Goal: Task Accomplishment & Management: Complete application form

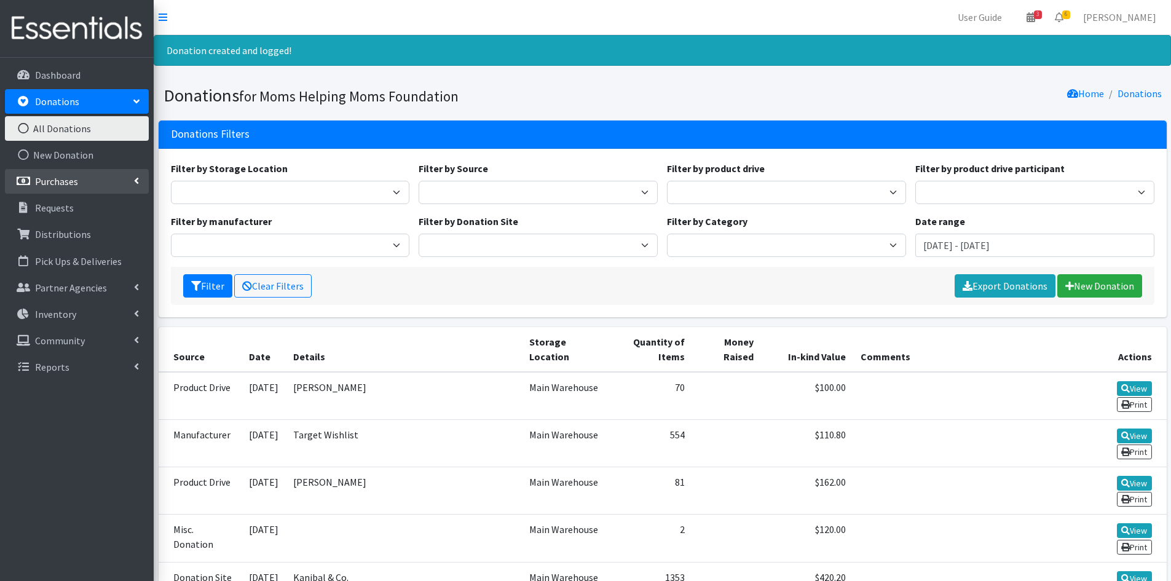
click at [89, 176] on link "Purchases" at bounding box center [77, 181] width 144 height 25
click at [71, 229] on link "New Purchase" at bounding box center [77, 234] width 144 height 25
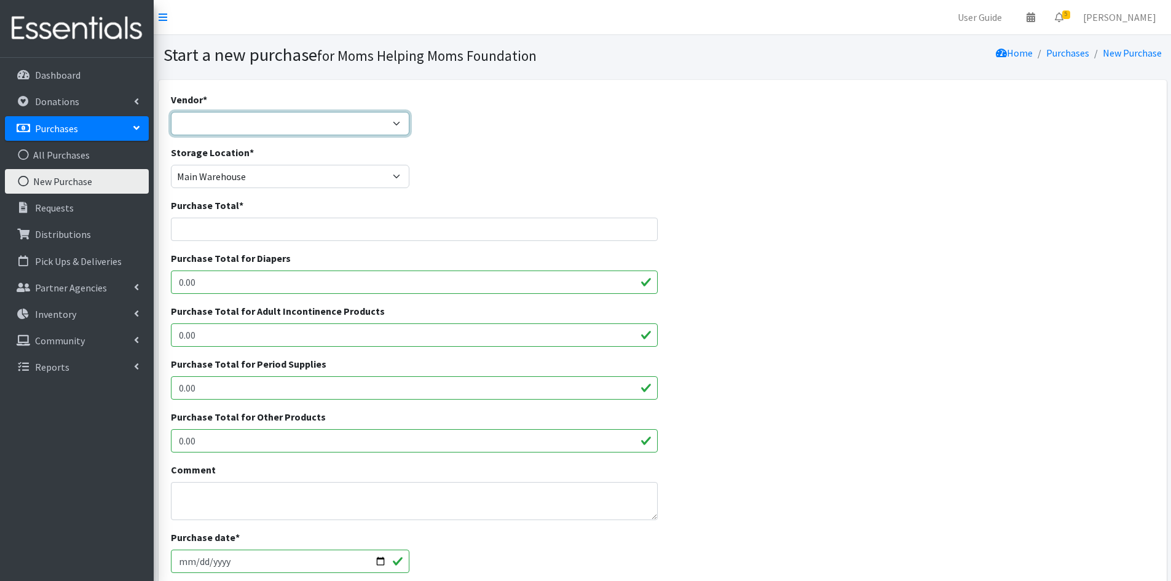
click at [395, 129] on select "Amazon [PERSON_NAME] & [PERSON_NAME] Girls Helping Girls Period HDI Jubilee Sal…" at bounding box center [290, 123] width 239 height 23
select select "515"
click at [171, 112] on select "Amazon [PERSON_NAME] & [PERSON_NAME] Girls Helping Girls Period HDI Jubilee Sal…" at bounding box center [290, 123] width 239 height 23
click at [515, 230] on input "Purchase Total *" at bounding box center [415, 229] width 488 height 23
type input "1.00"
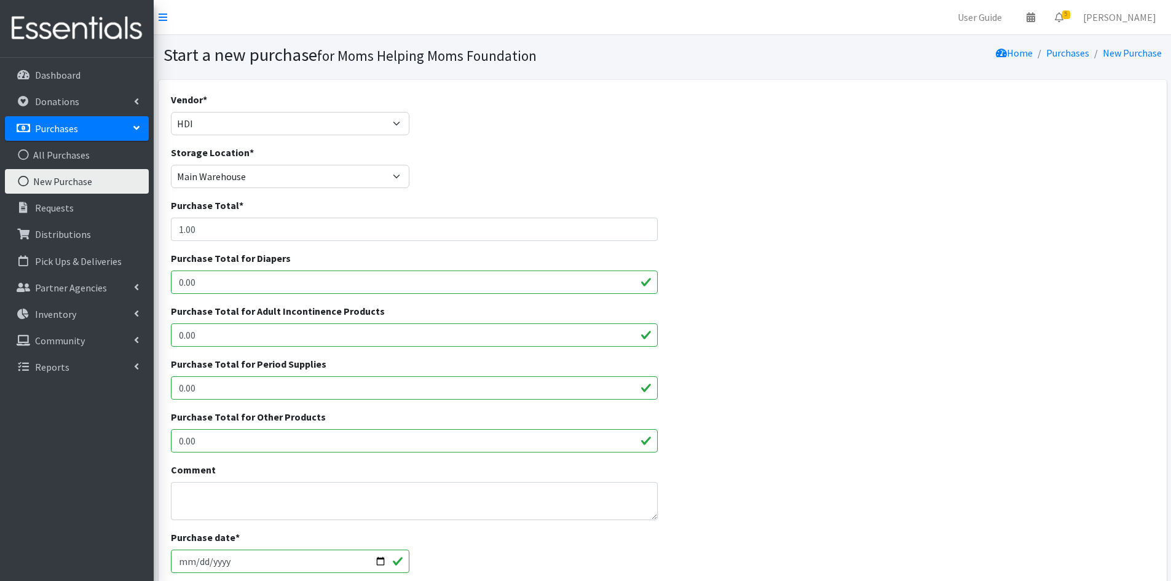
click at [712, 317] on div "Purchase Total for Adult Incontinence Products 0.00" at bounding box center [662, 330] width 993 height 53
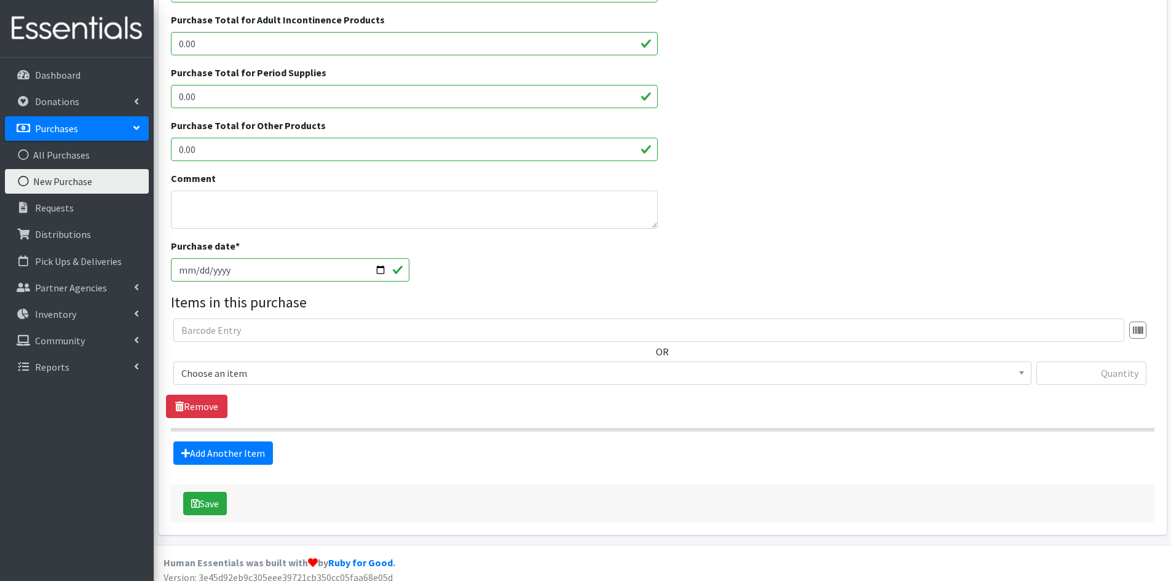
scroll to position [301, 0]
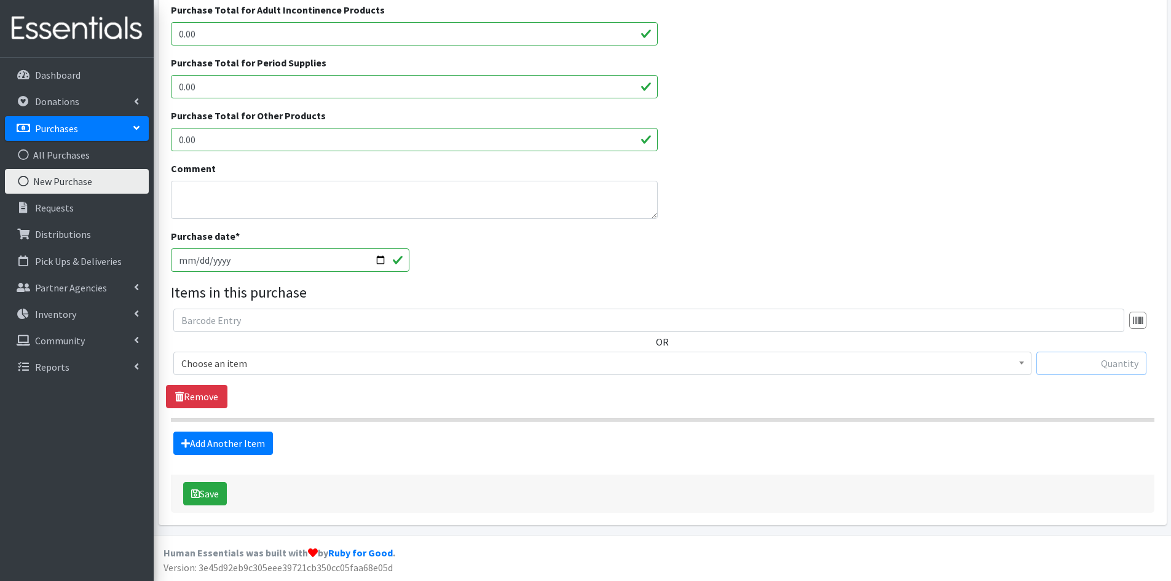
click at [1089, 367] on input "text" at bounding box center [1092, 363] width 110 height 23
click at [1125, 365] on input "20,000" at bounding box center [1092, 363] width 110 height 23
type input "20000"
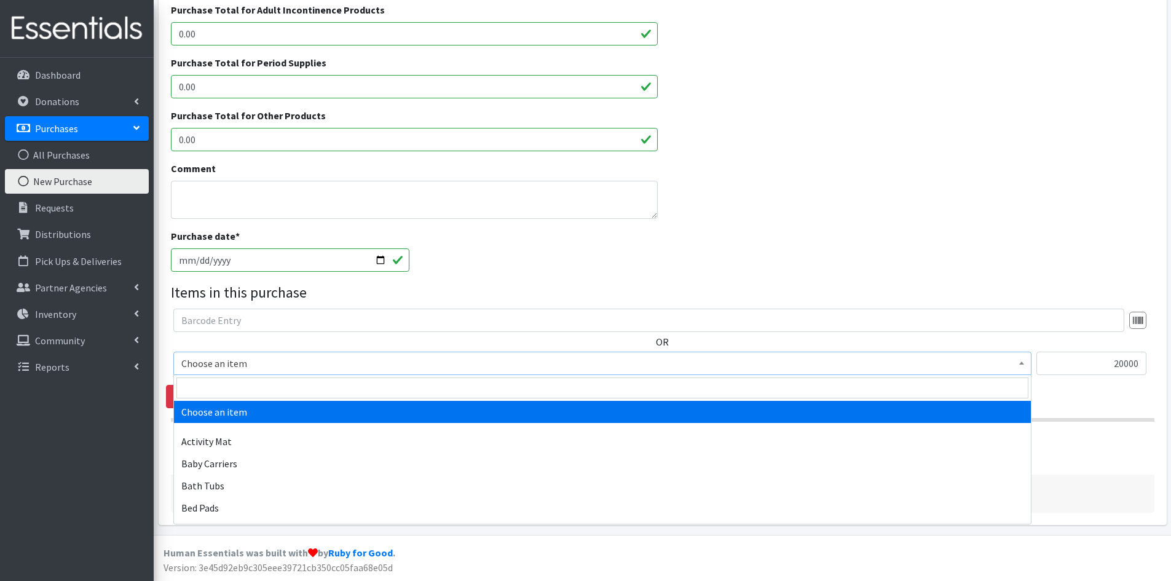
click at [1022, 365] on b at bounding box center [1021, 363] width 5 height 3
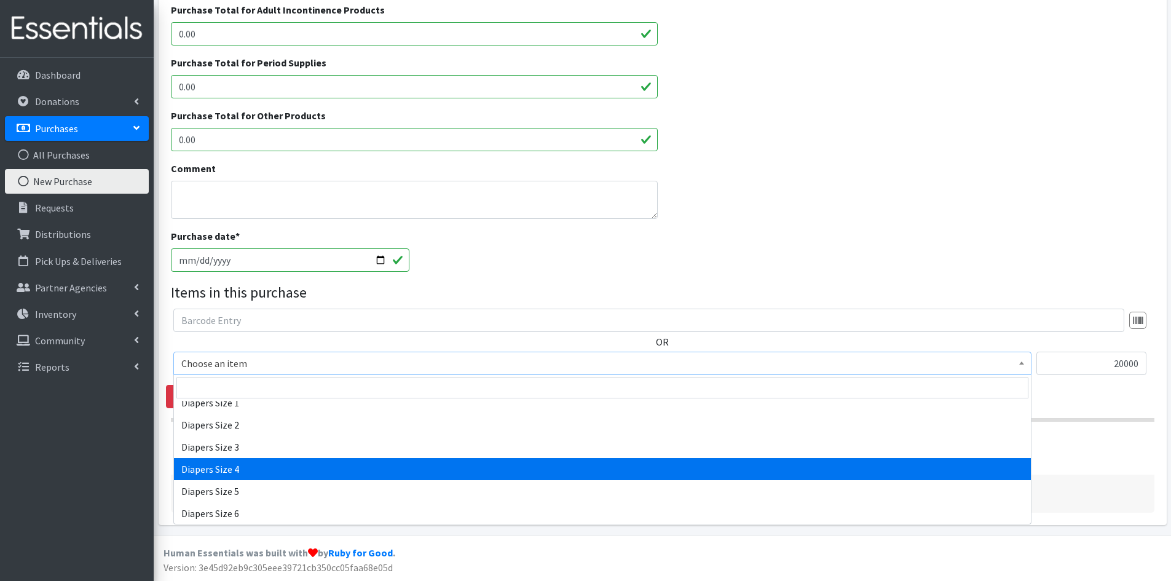
scroll to position [1291, 0]
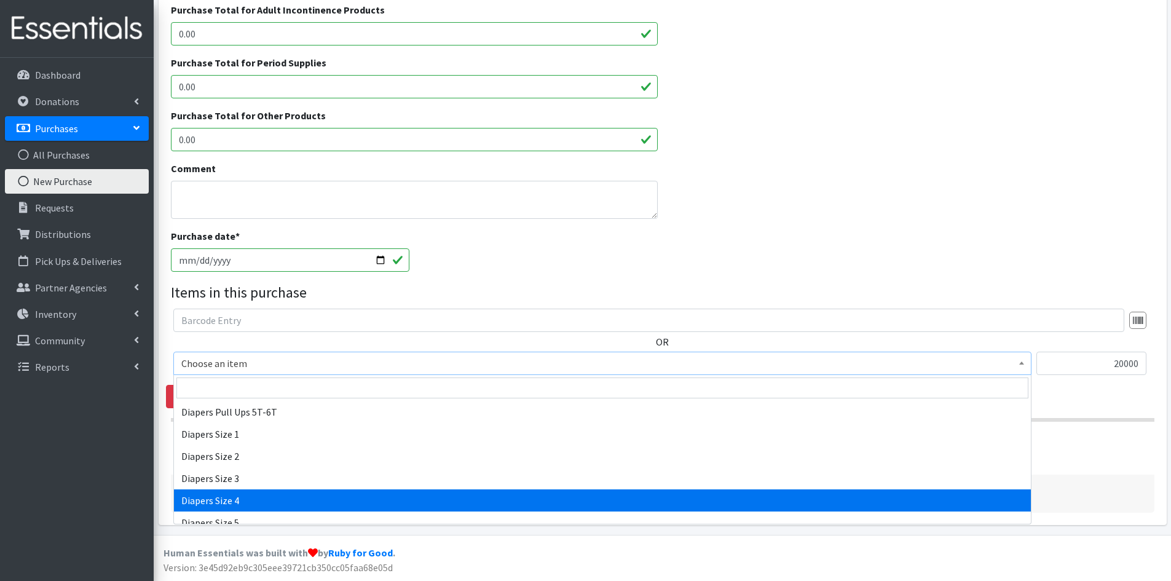
select select "1967"
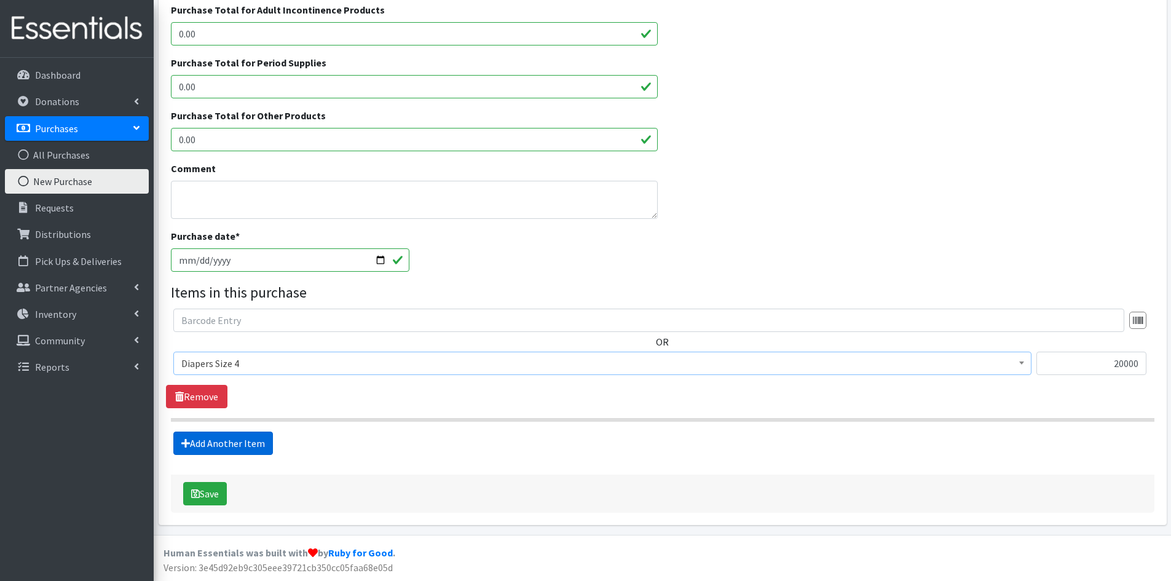
click at [202, 445] on link "Add Another Item" at bounding box center [223, 443] width 100 height 23
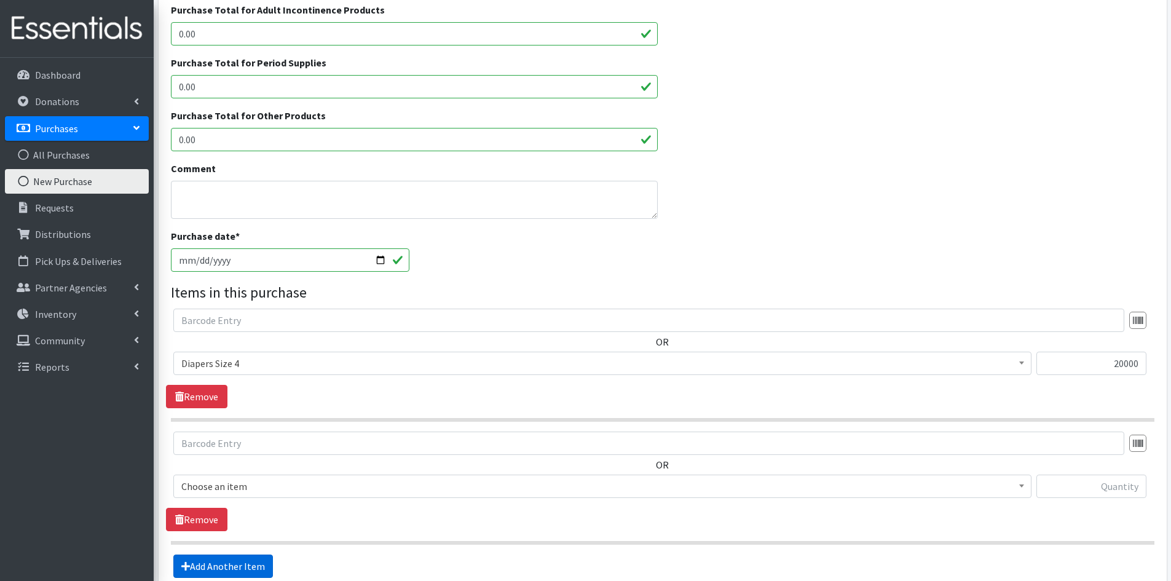
scroll to position [424, 0]
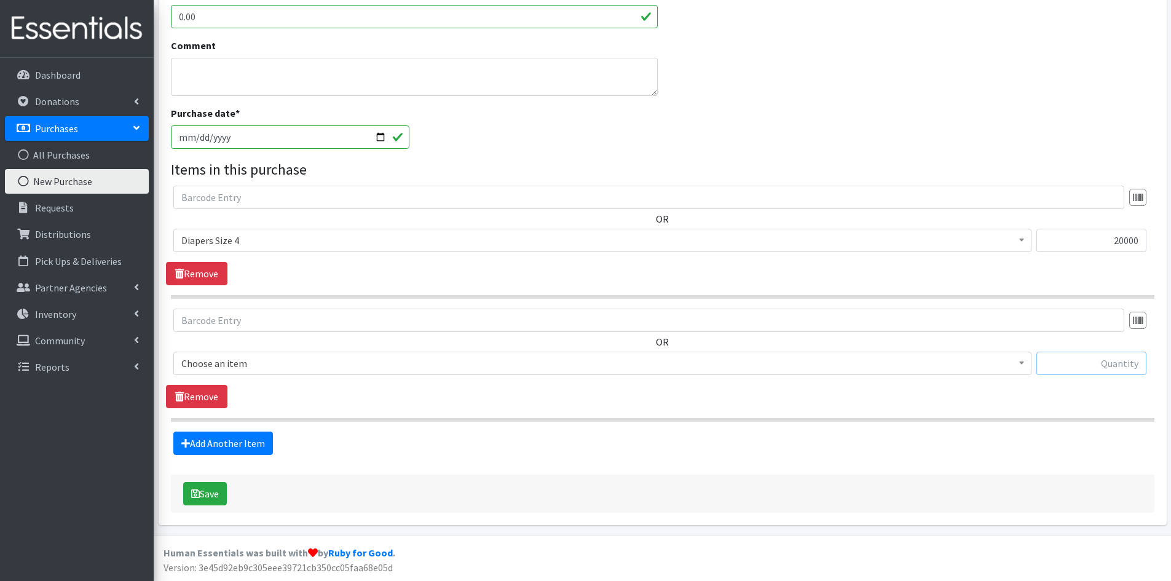
click at [1091, 356] on input "text" at bounding box center [1092, 363] width 110 height 23
type input "22500"
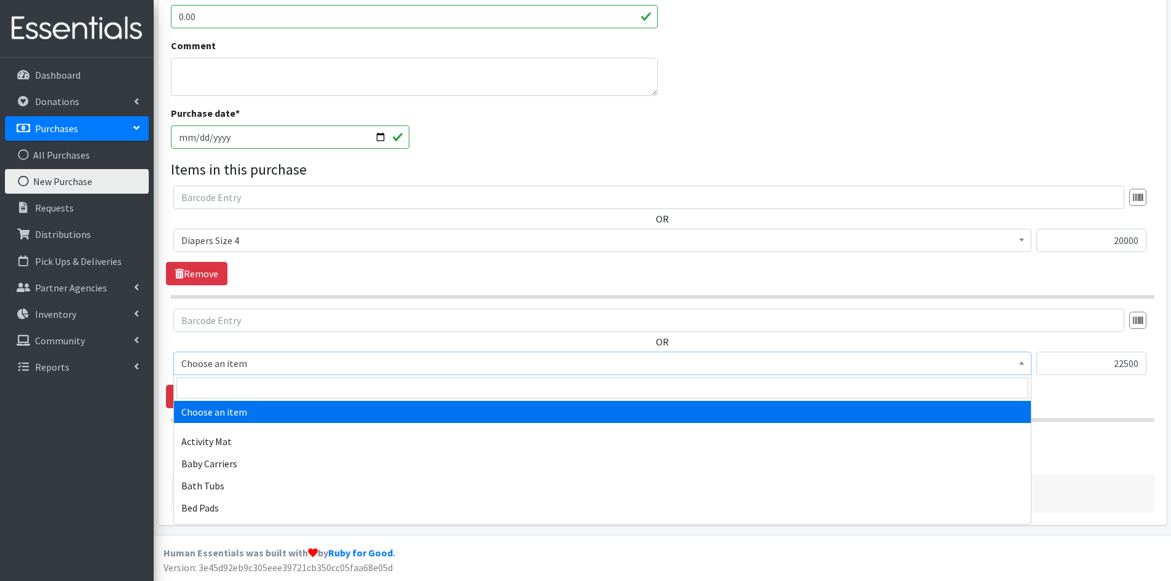
click at [1024, 358] on span at bounding box center [1022, 361] width 12 height 19
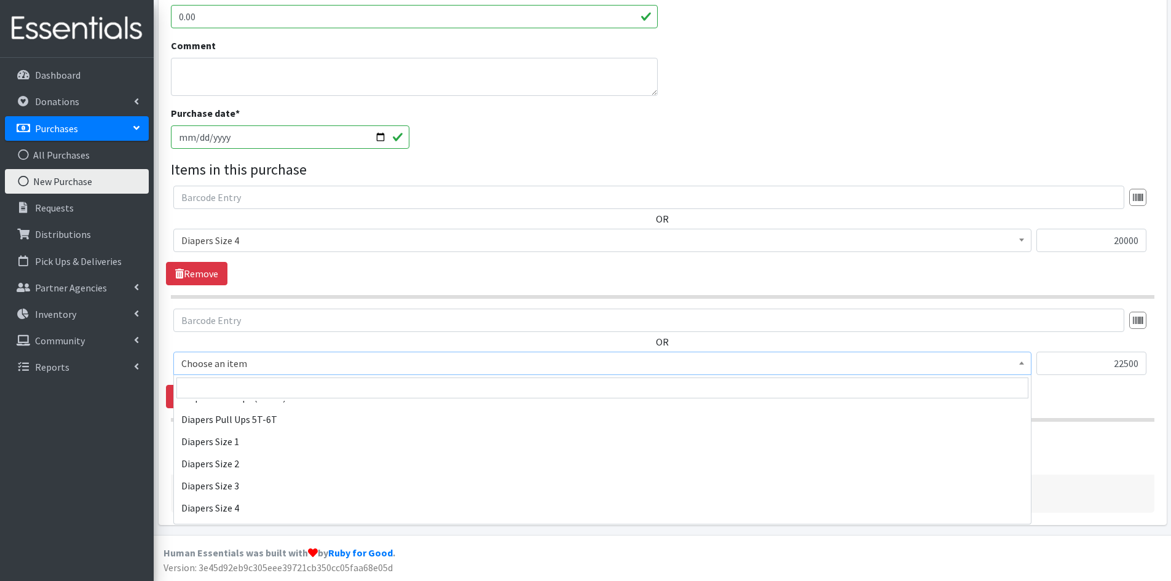
scroll to position [1291, 0]
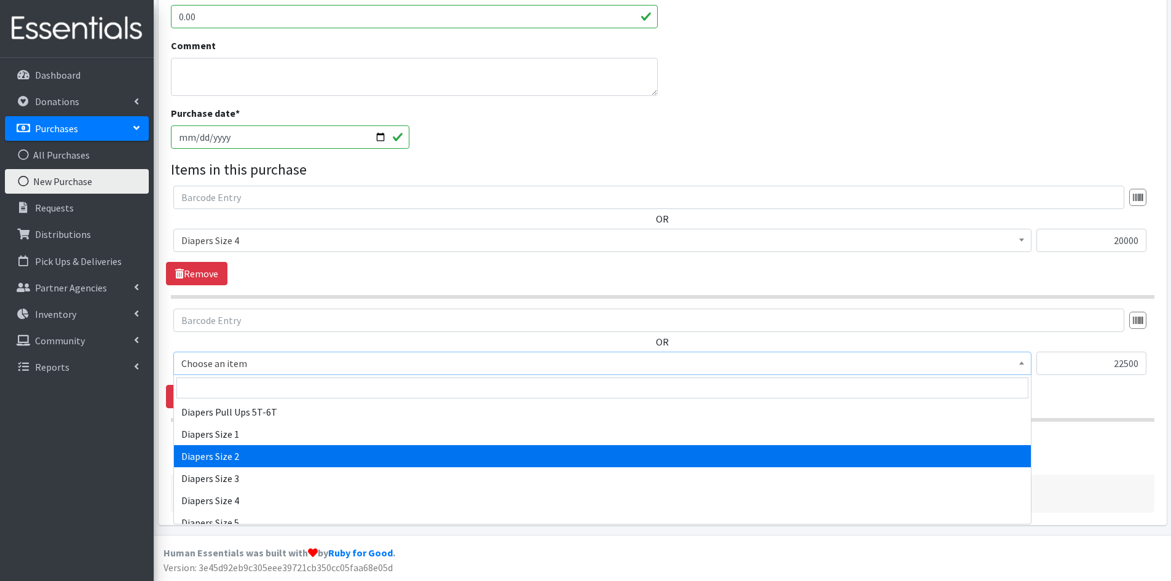
select select "1965"
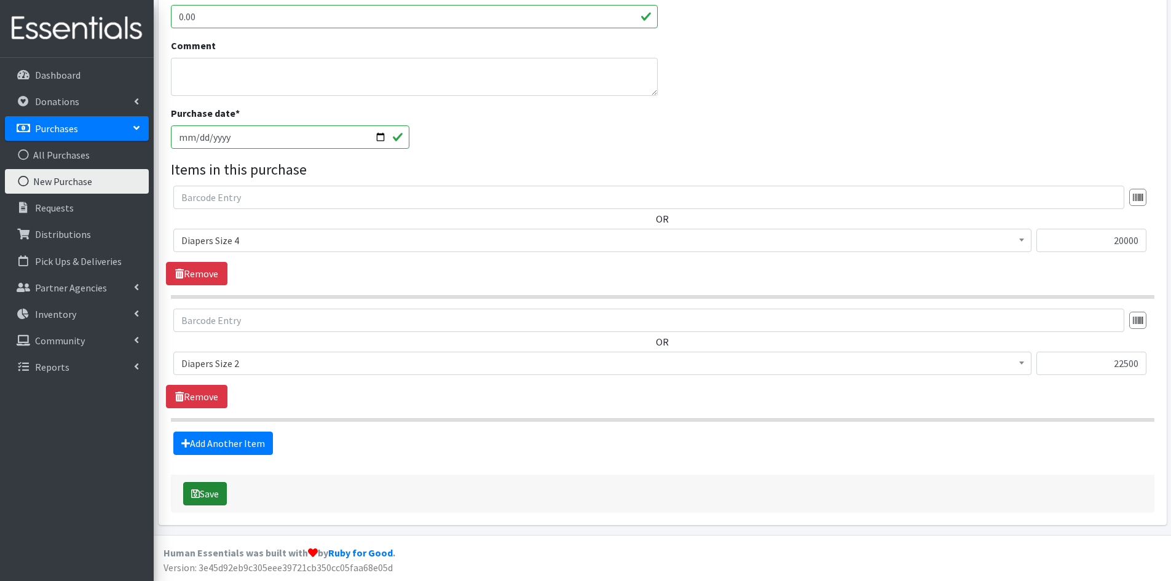
click at [211, 493] on button "Save" at bounding box center [205, 493] width 44 height 23
